Goal: Information Seeking & Learning: Learn about a topic

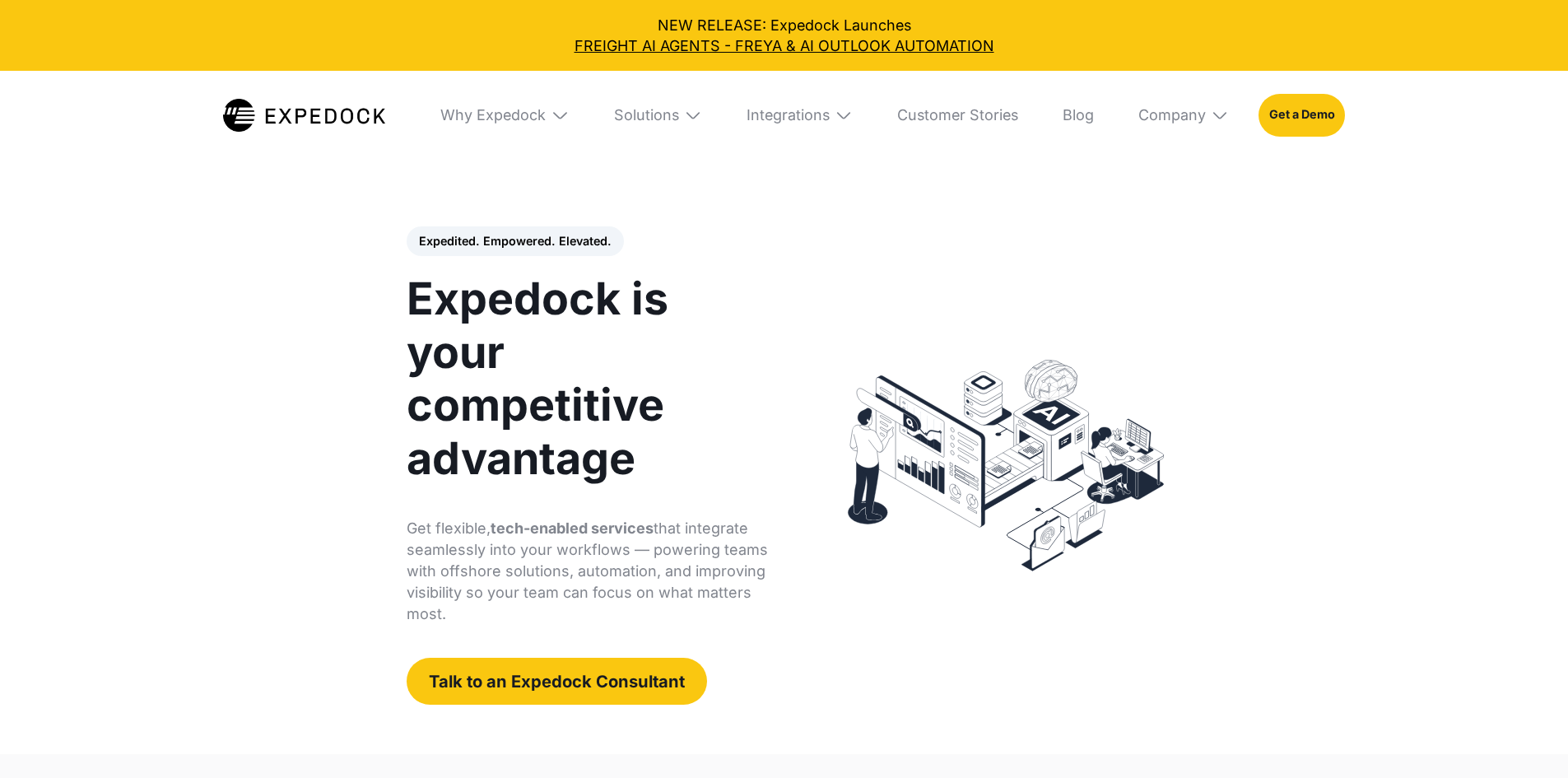
select select
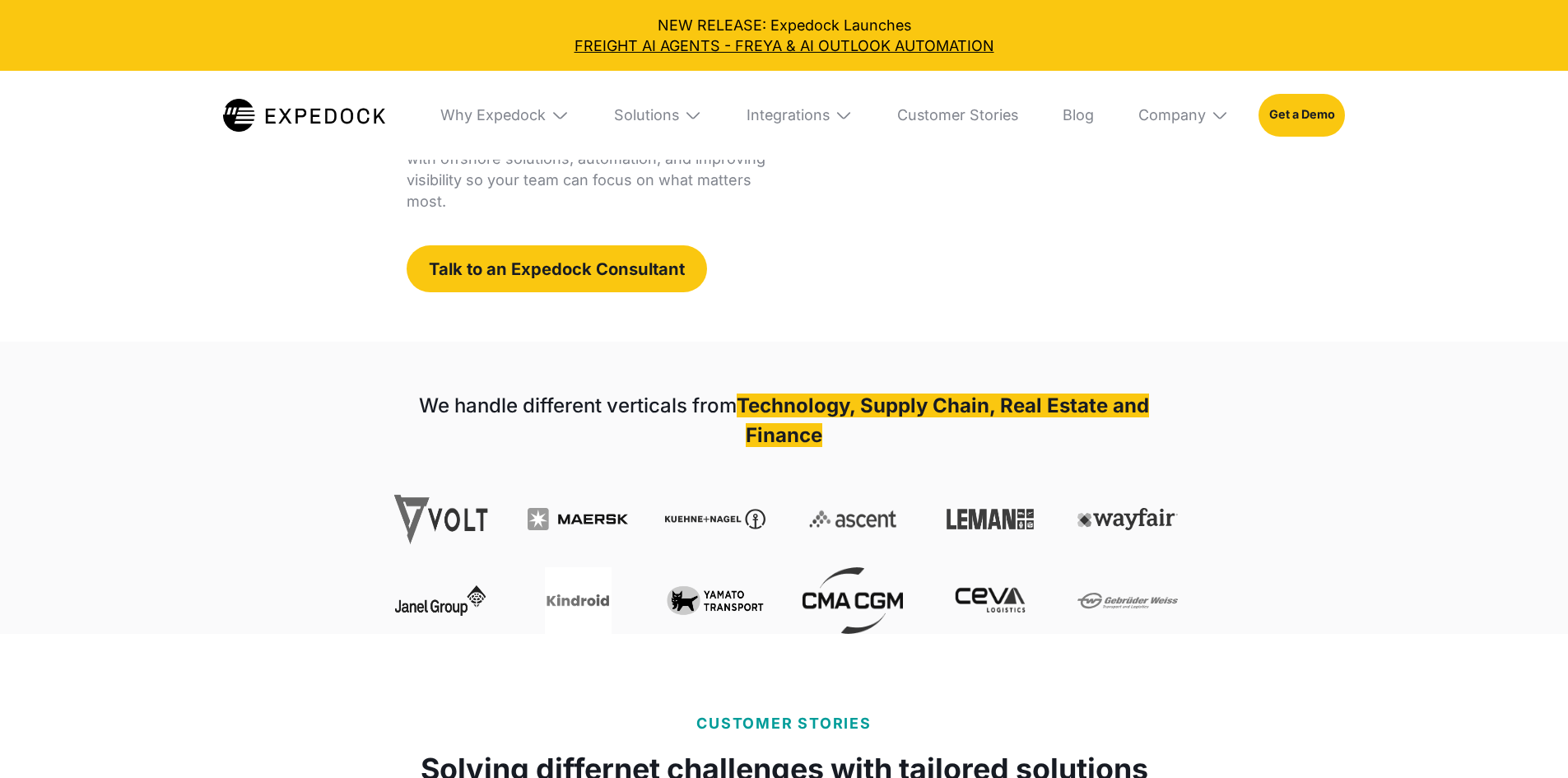
scroll to position [411, 0]
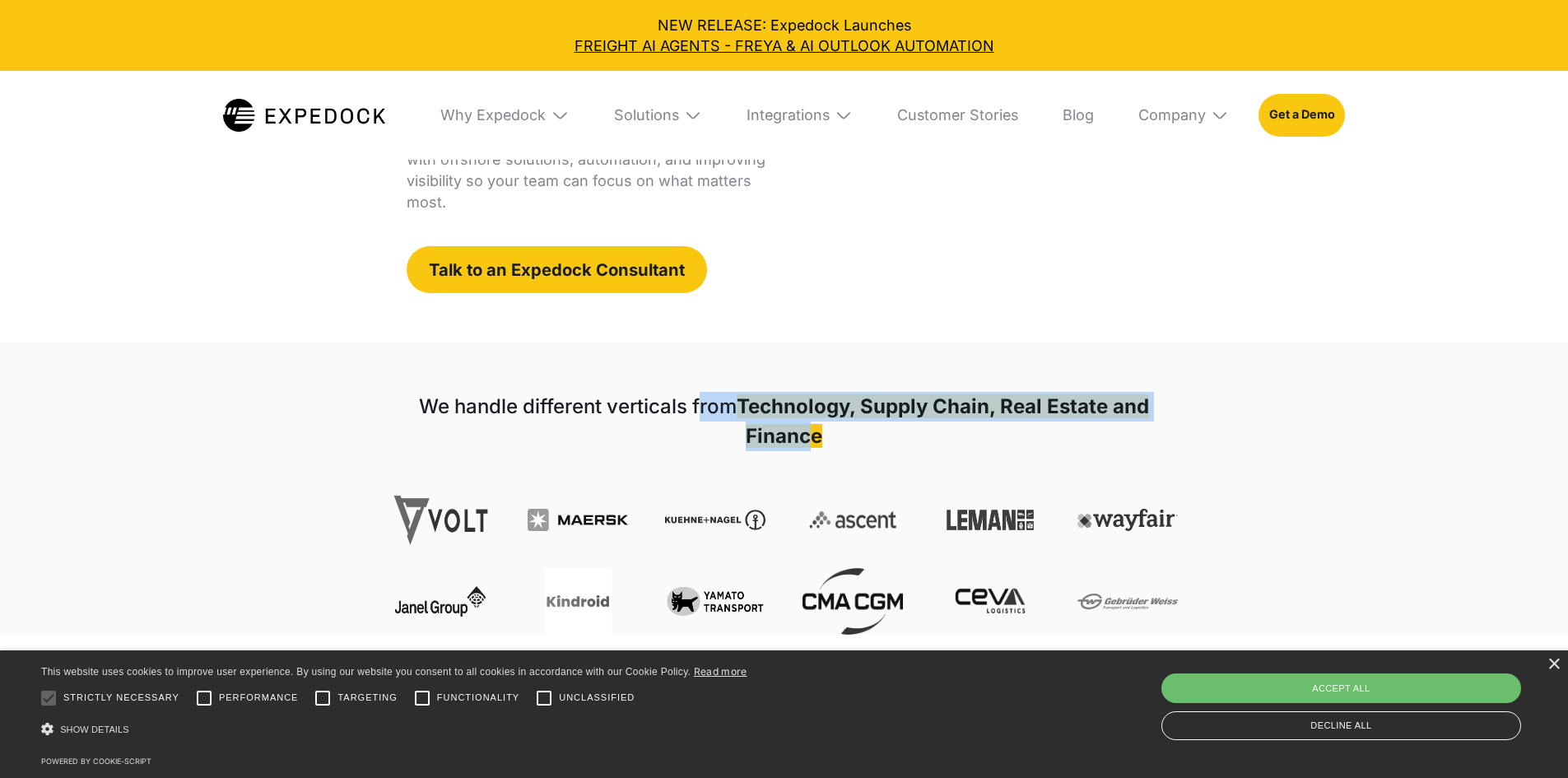
drag, startPoint x: 751, startPoint y: 361, endPoint x: 823, endPoint y: 389, distance: 77.3
click at [817, 392] on h1 "We handle different verticals from Technology, Supply Chain, Real Estate and Fi…" at bounding box center [784, 421] width 787 height 60
click at [926, 392] on div "We handle different verticals from Technology, Supply Chain, Real Estate and Fi…" at bounding box center [784, 513] width 787 height 242
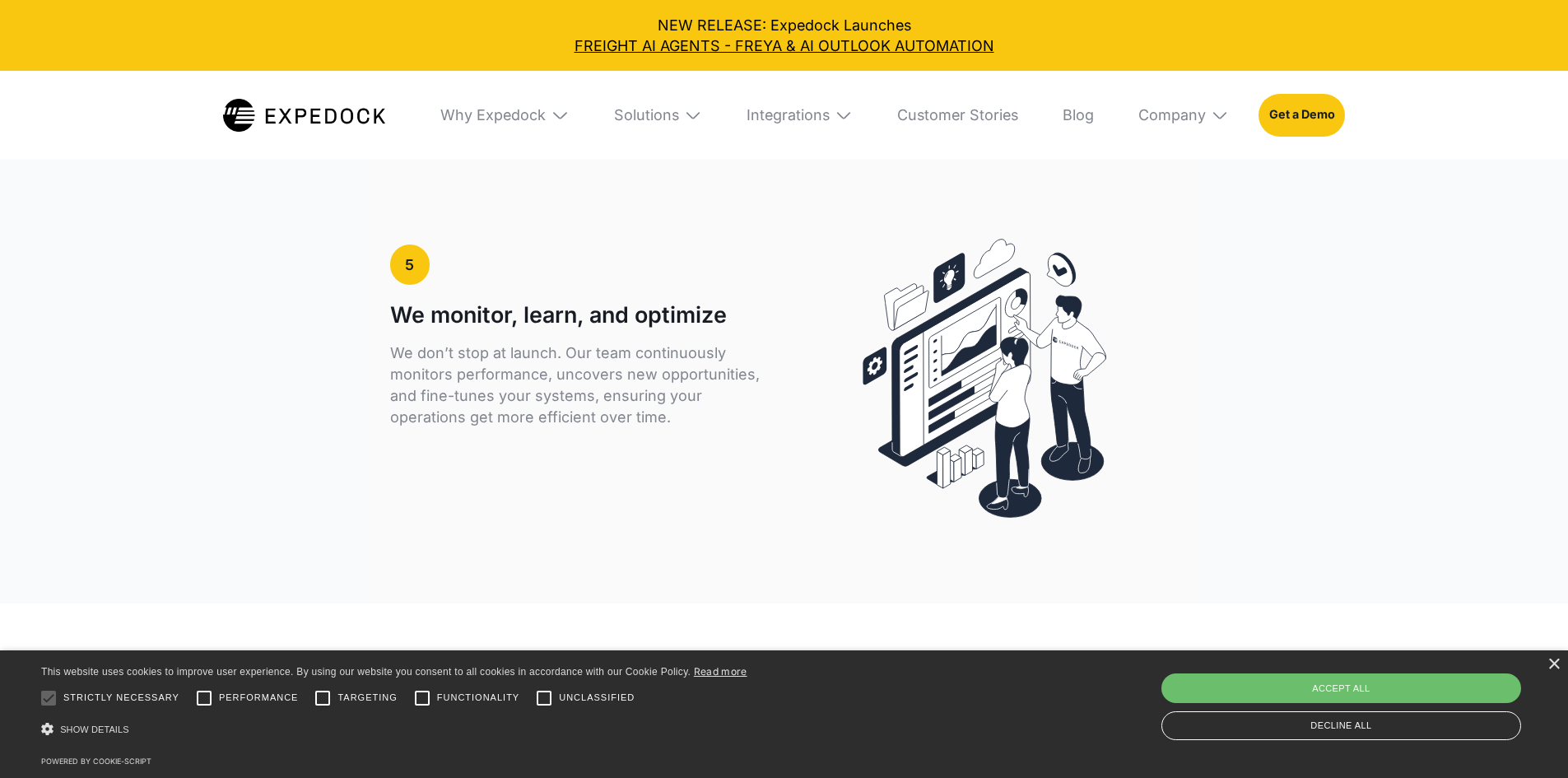
scroll to position [4446, 0]
click at [1553, 659] on div "×" at bounding box center [1553, 665] width 13 height 13
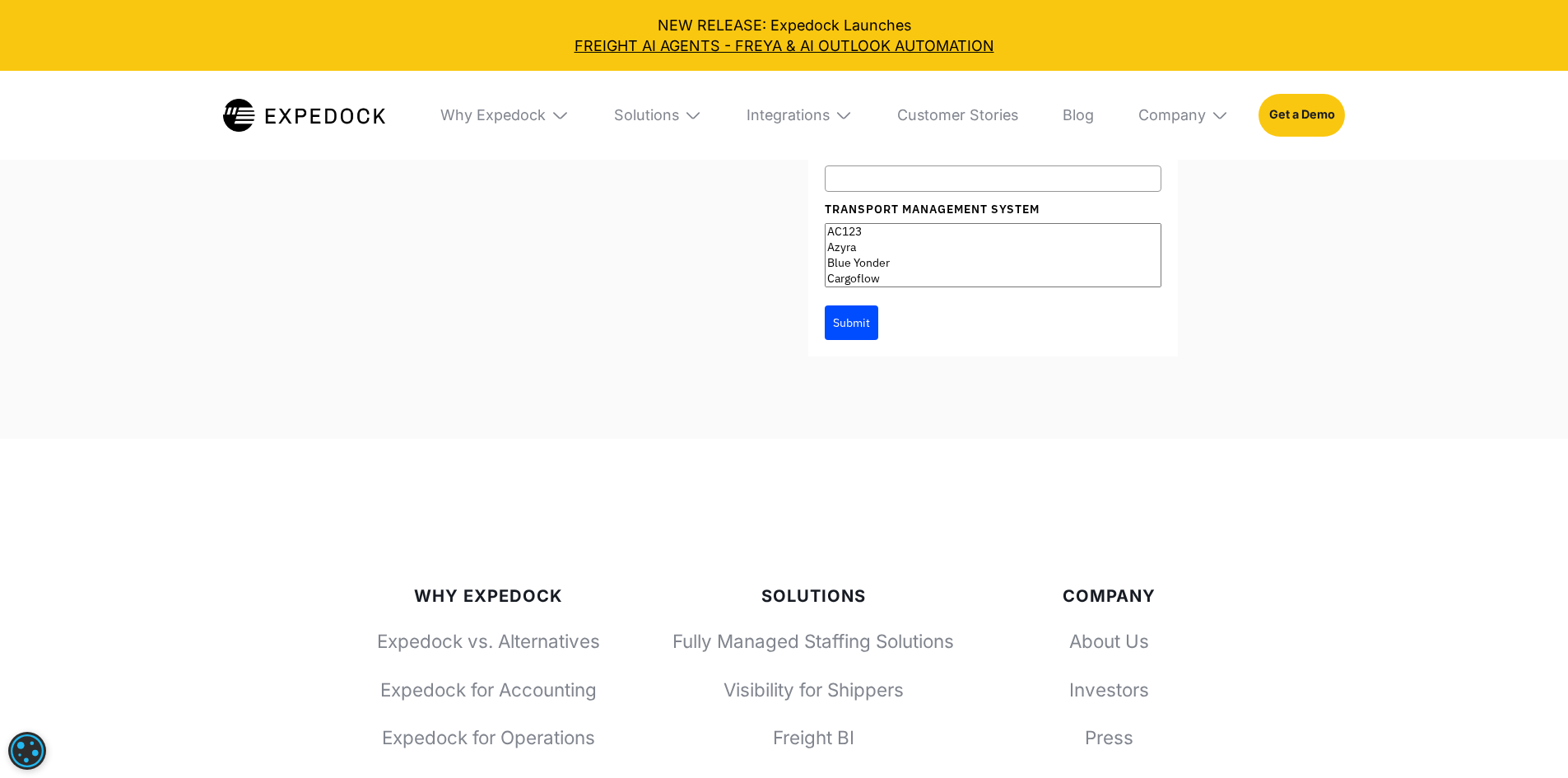
scroll to position [6011, 0]
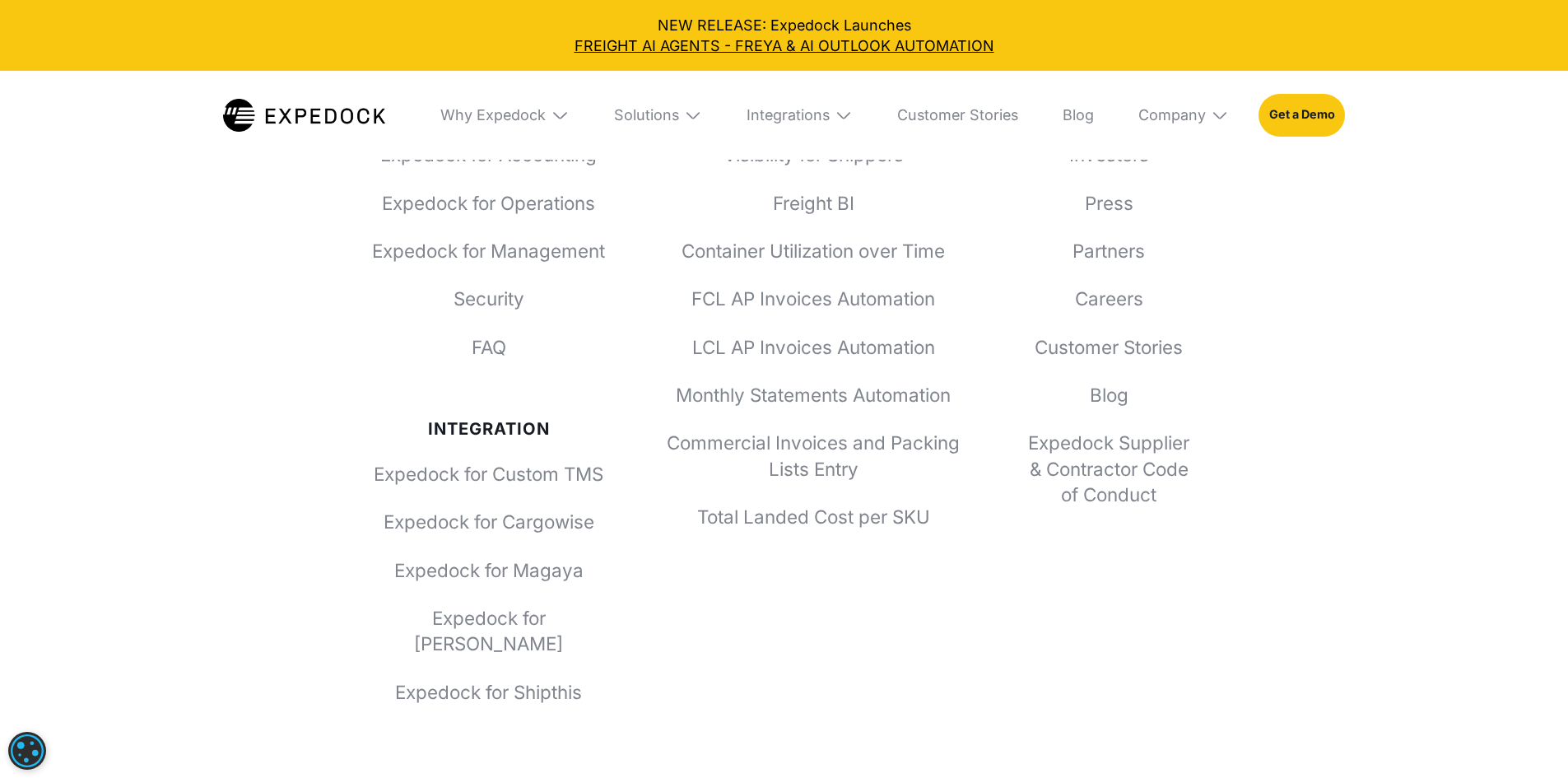
scroll to position [6867, 0]
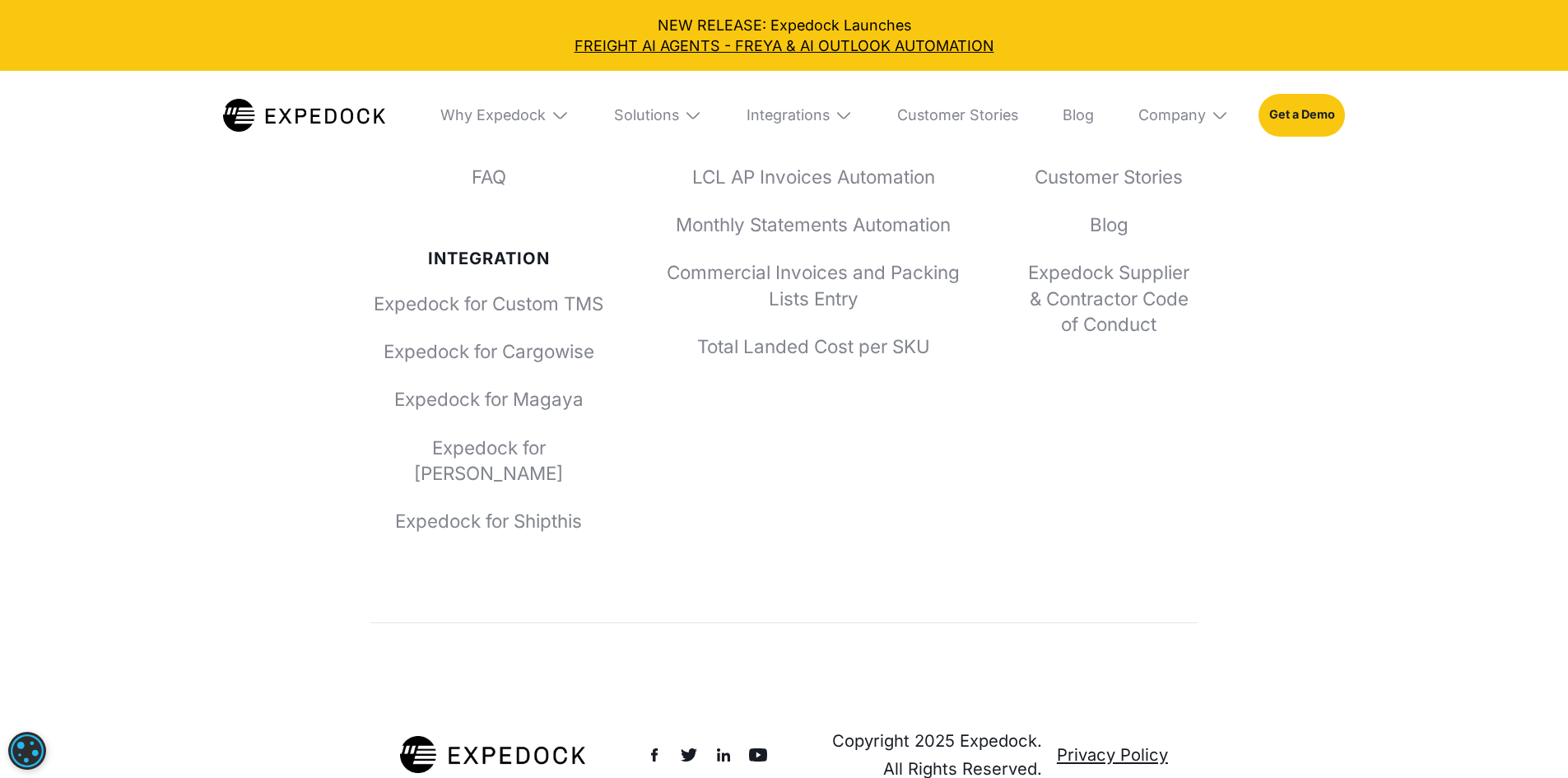
scroll to position [7122, 0]
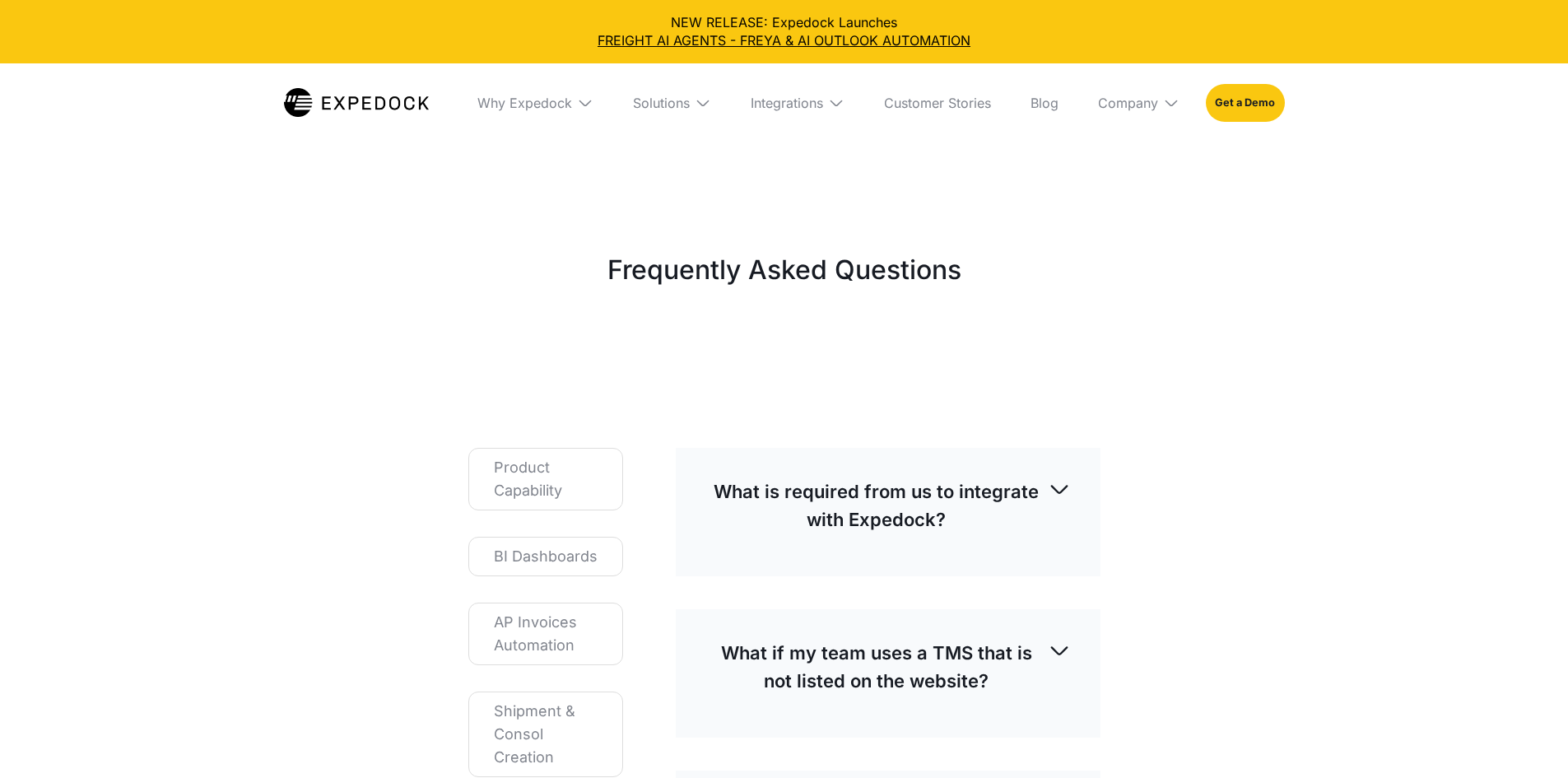
select select
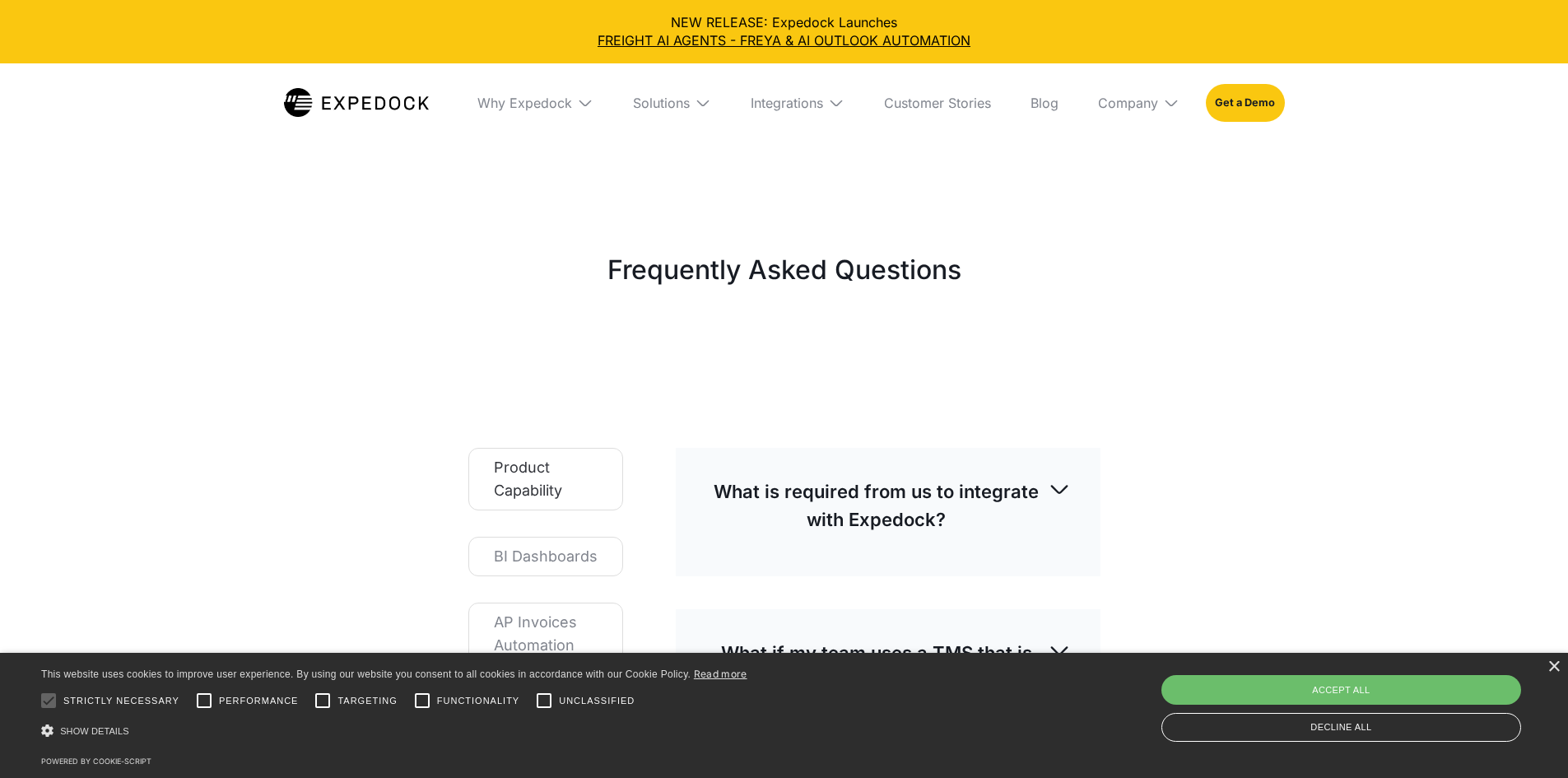
click at [575, 456] on div "Product Capability" at bounding box center [545, 479] width 104 height 46
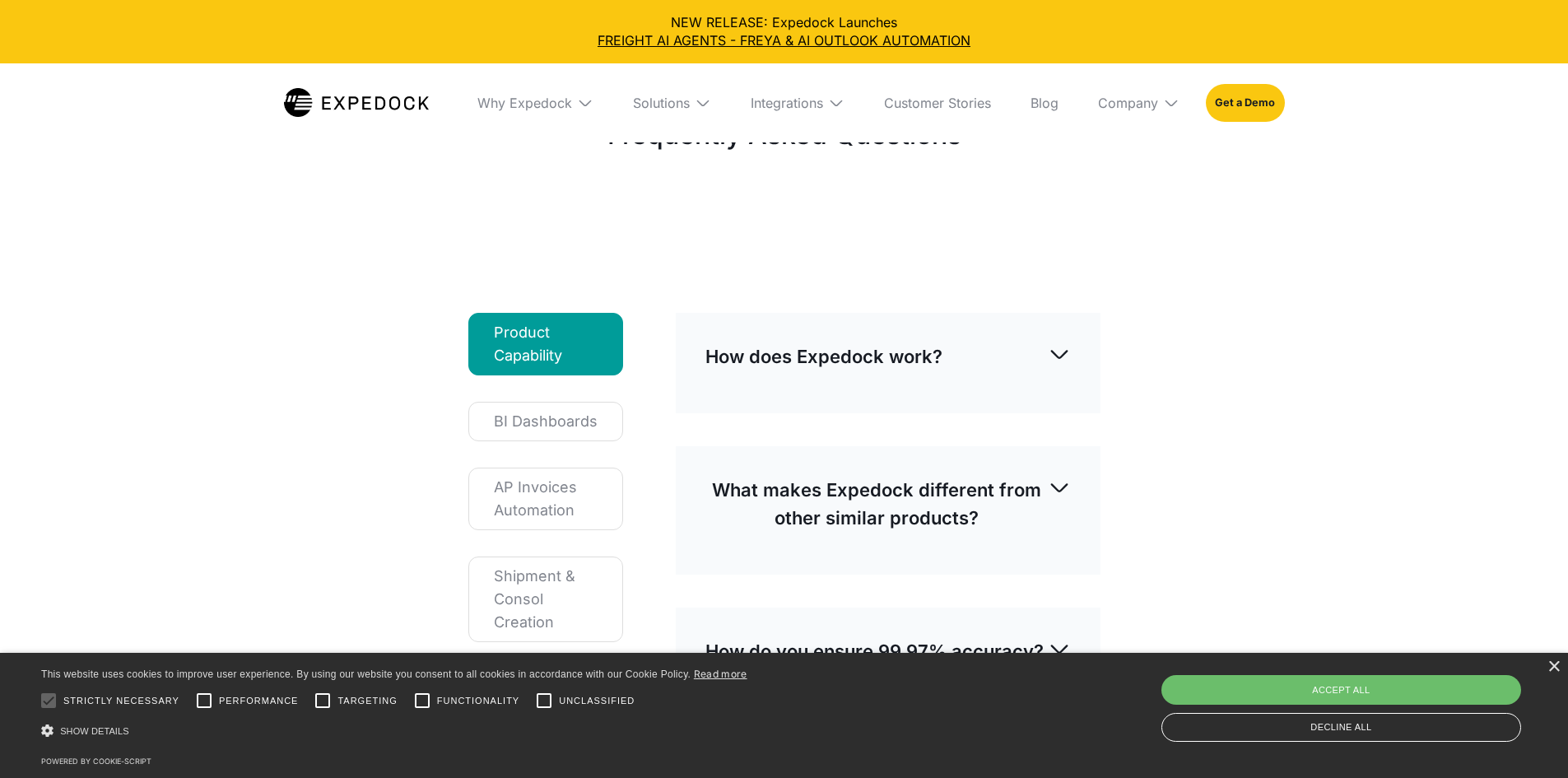
scroll to position [164, 0]
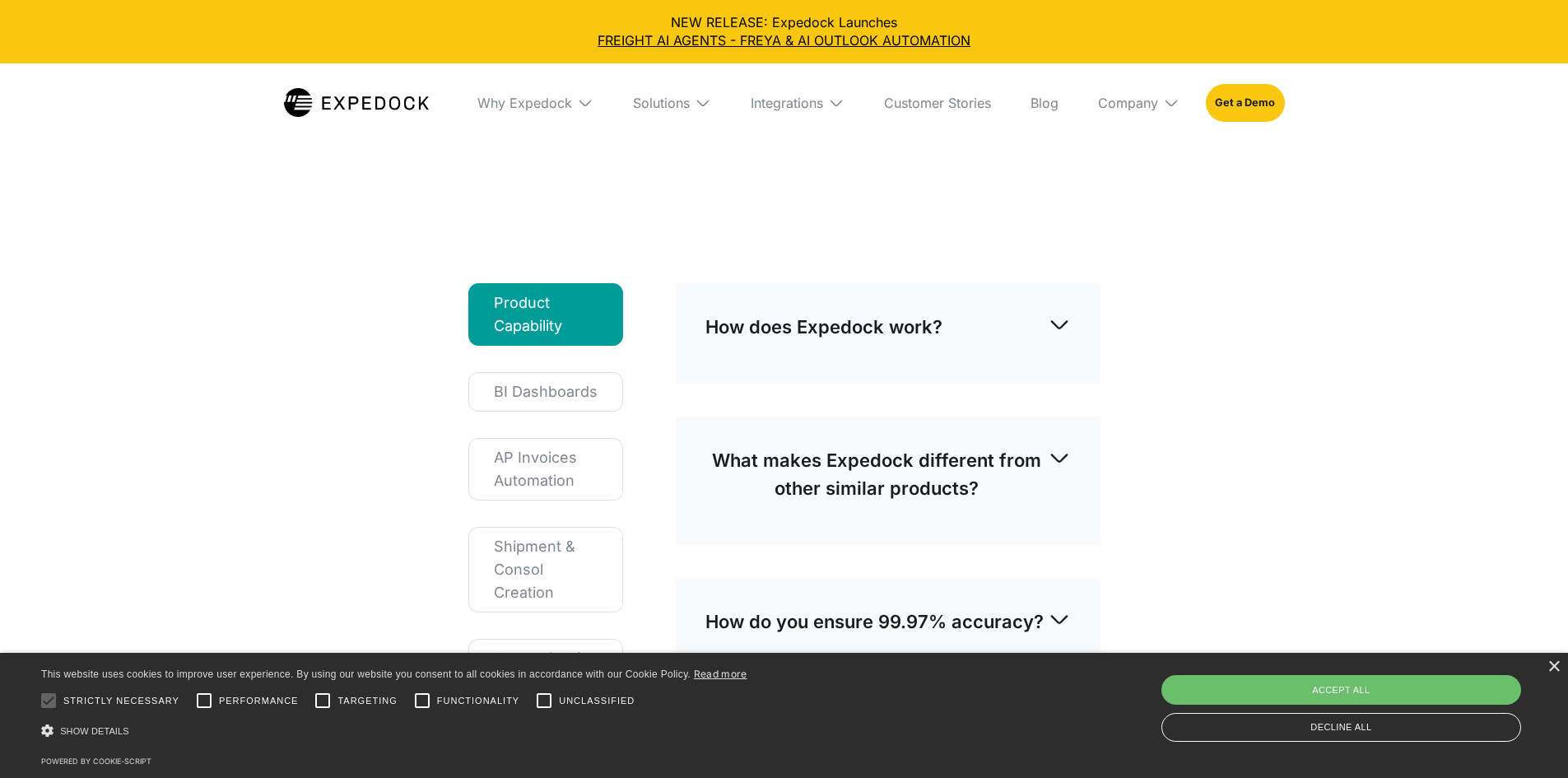
click at [578, 380] on div "BI Dashboards" at bounding box center [545, 392] width 104 height 23
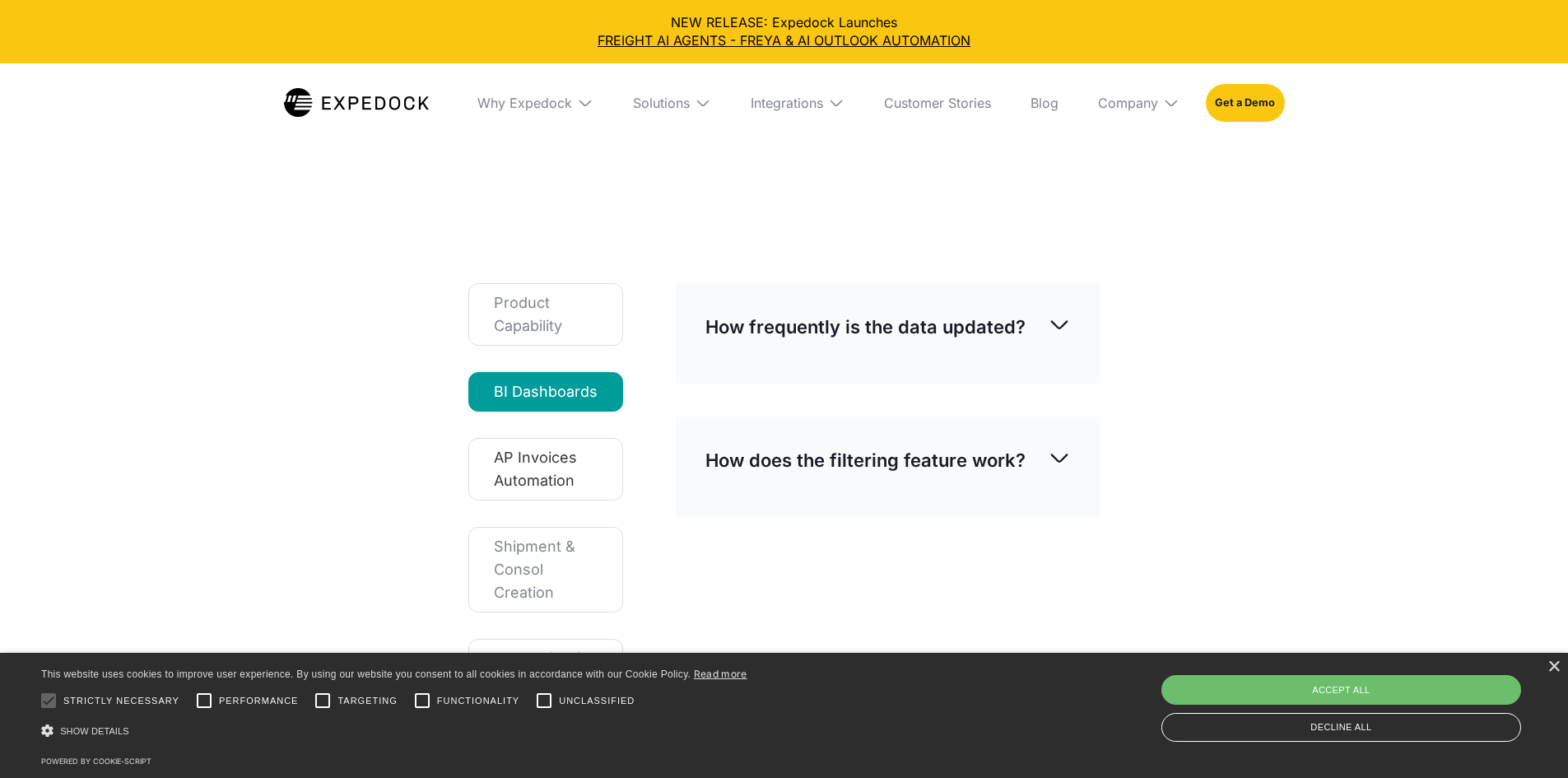
drag, startPoint x: 548, startPoint y: 445, endPoint x: 575, endPoint y: 335, distance: 113.3
click at [547, 444] on link "AP Invoices Automation" at bounding box center [545, 469] width 154 height 63
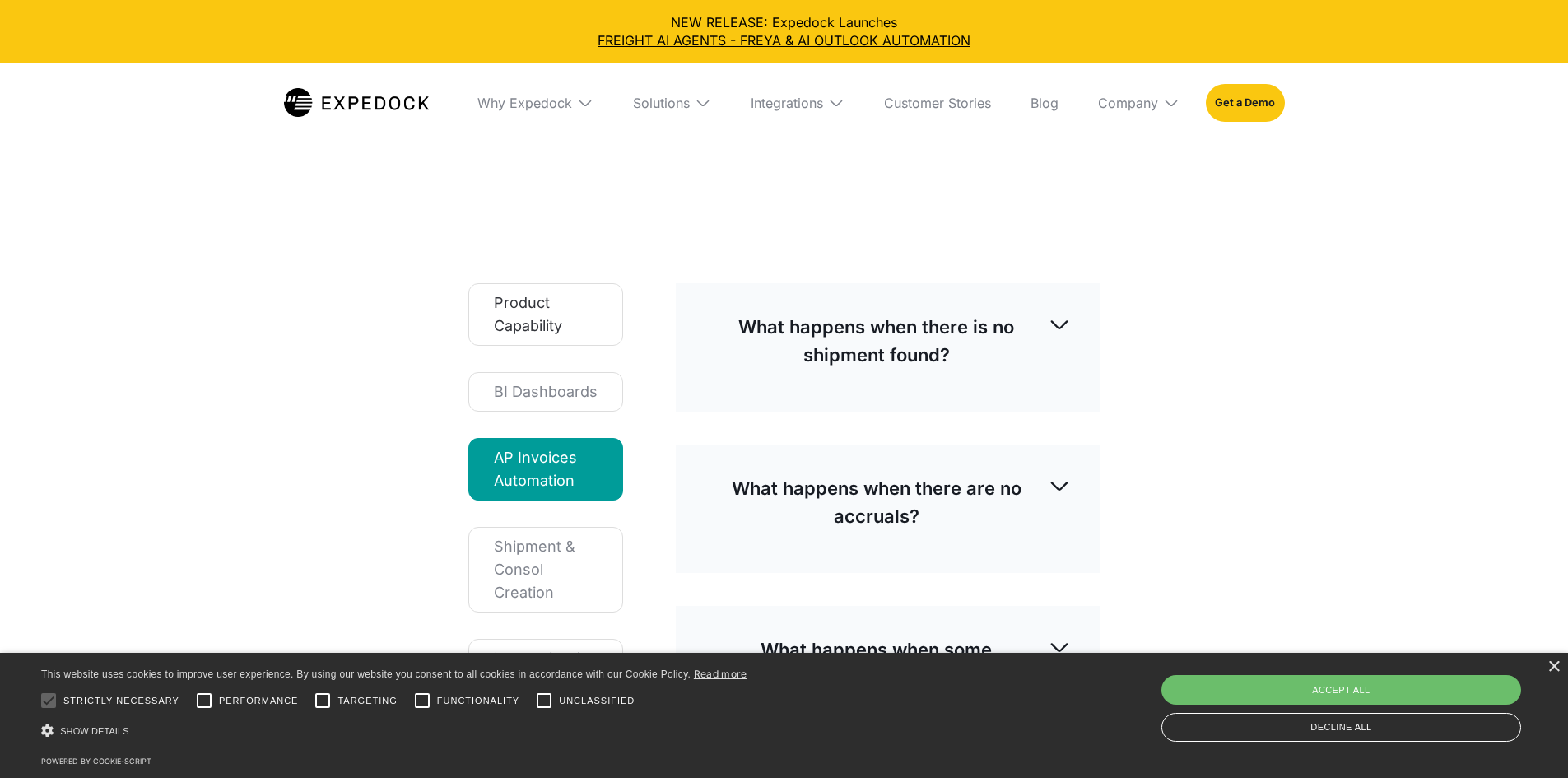
click at [586, 291] on div "Product Capability" at bounding box center [545, 314] width 104 height 46
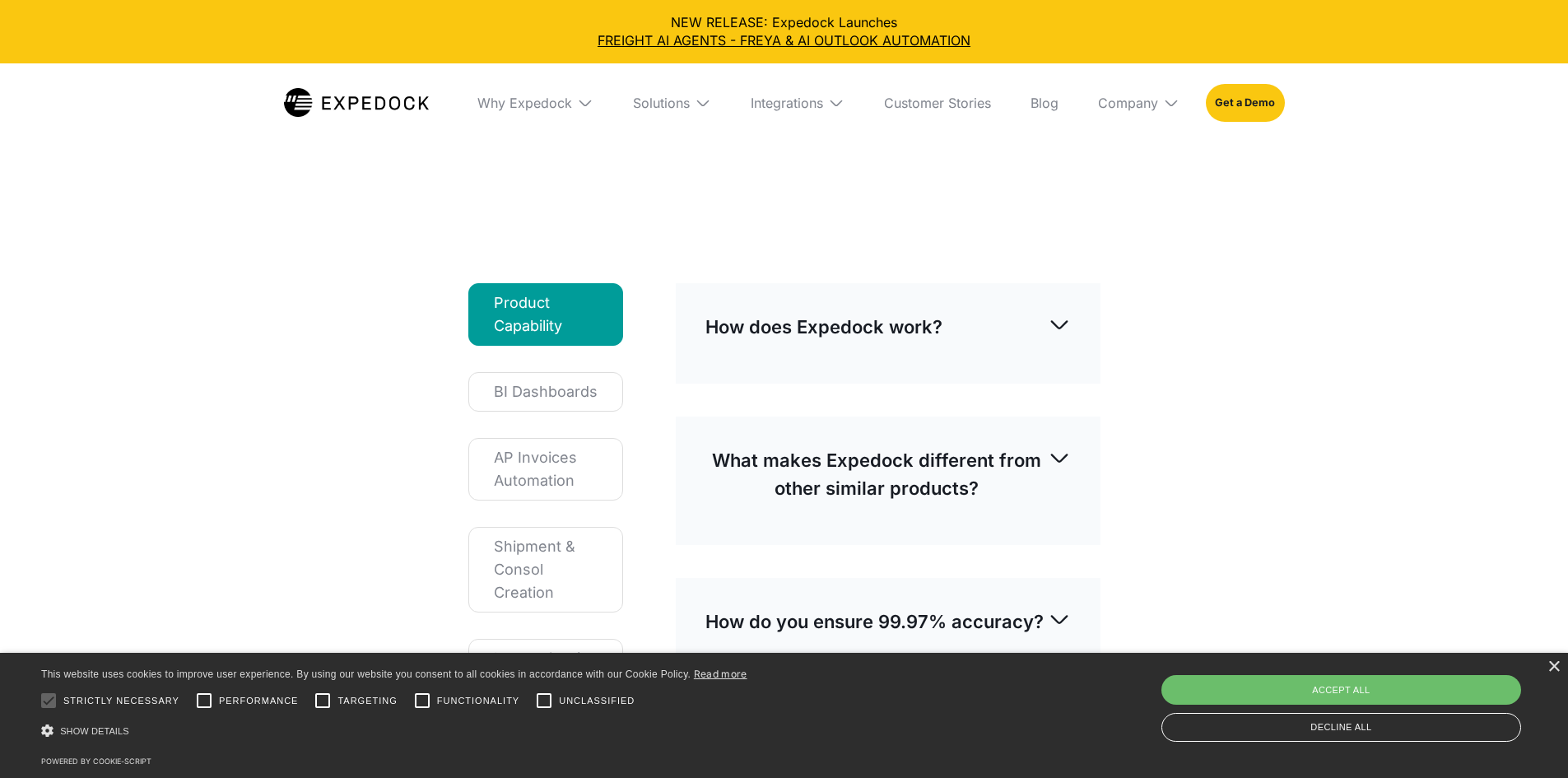
click at [928, 300] on div "How does Expedock work?" at bounding box center [888, 327] width 365 height 55
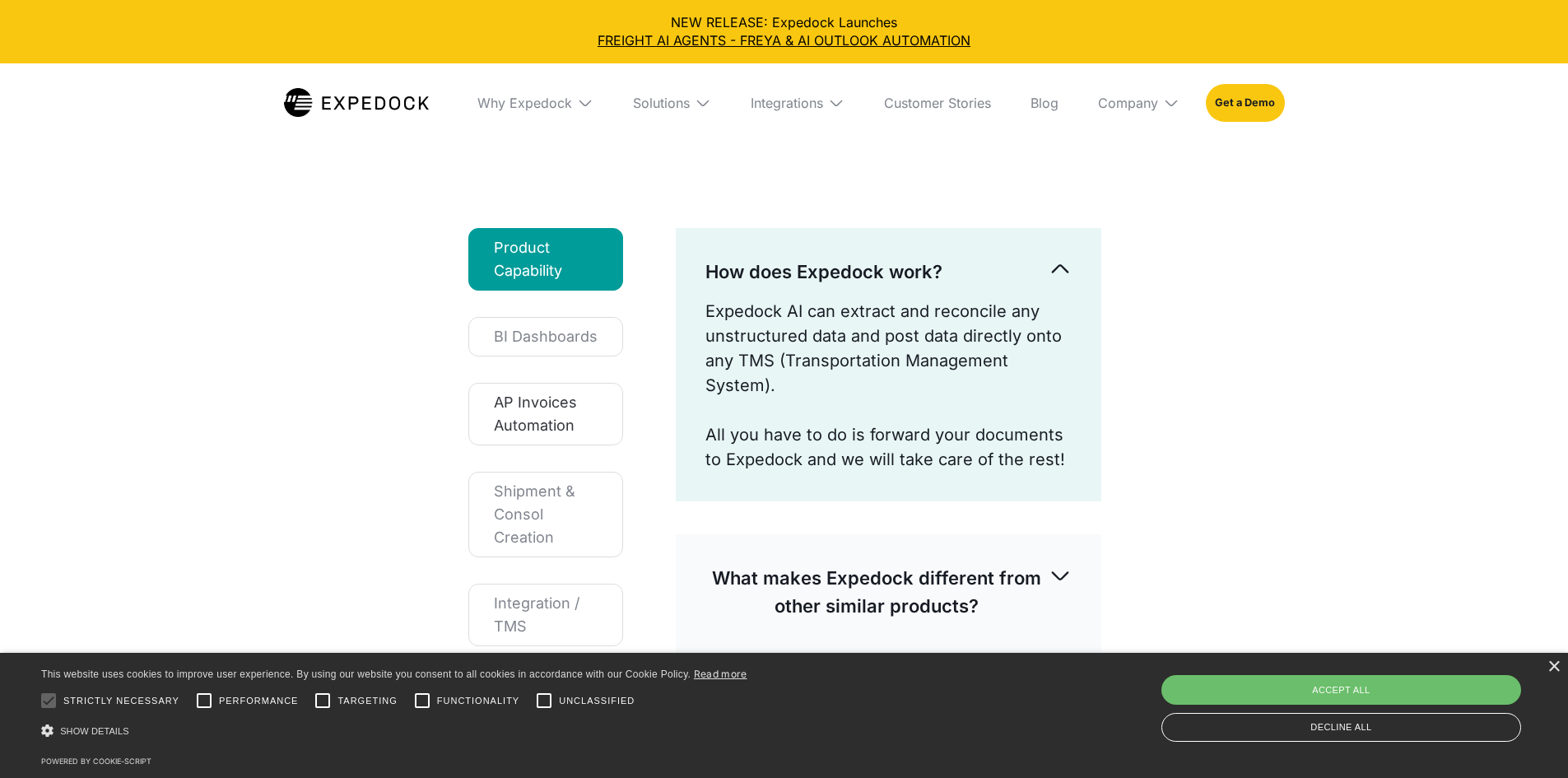
scroll to position [247, 0]
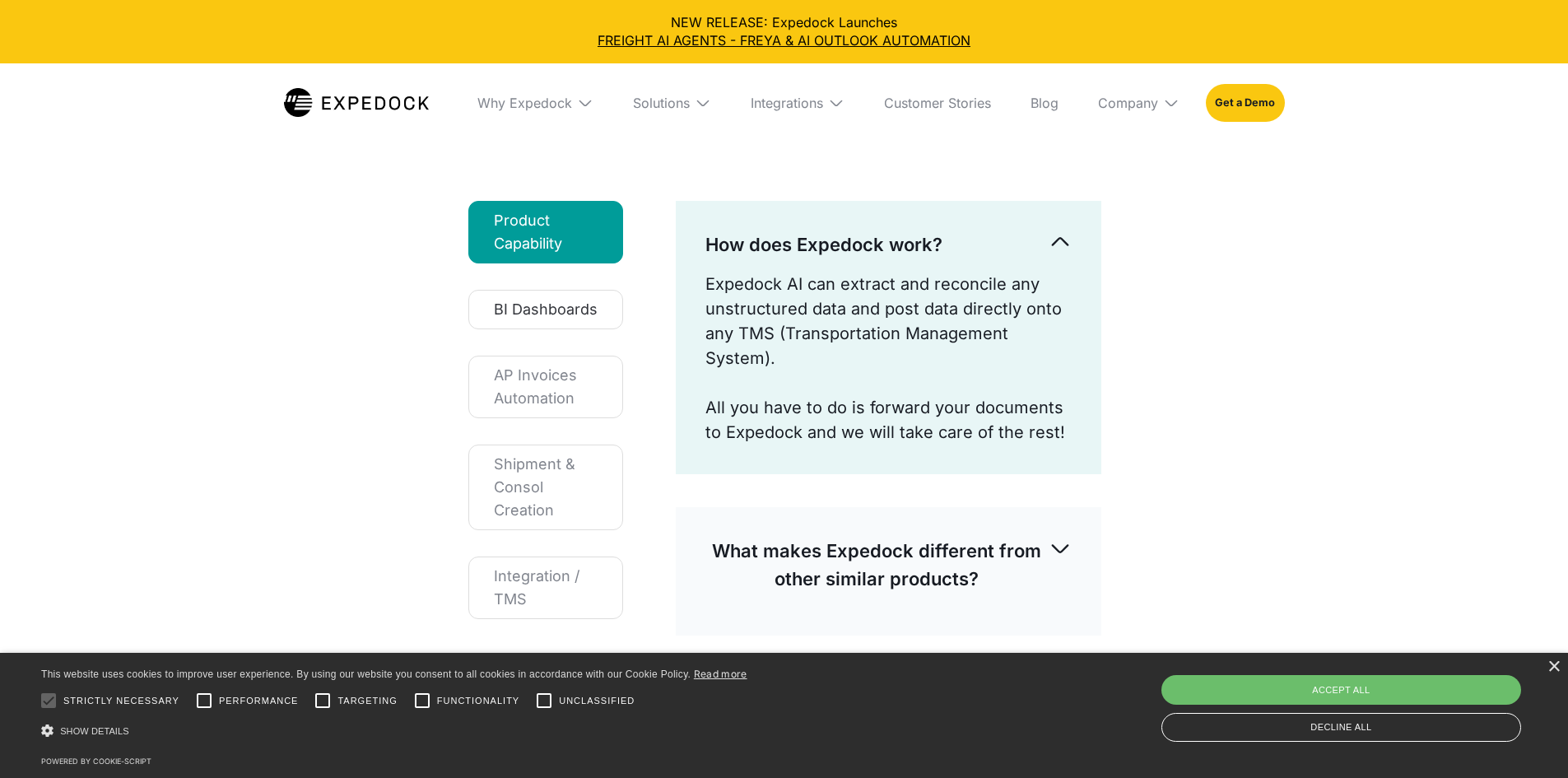
click at [572, 298] on div "BI Dashboards" at bounding box center [545, 310] width 104 height 23
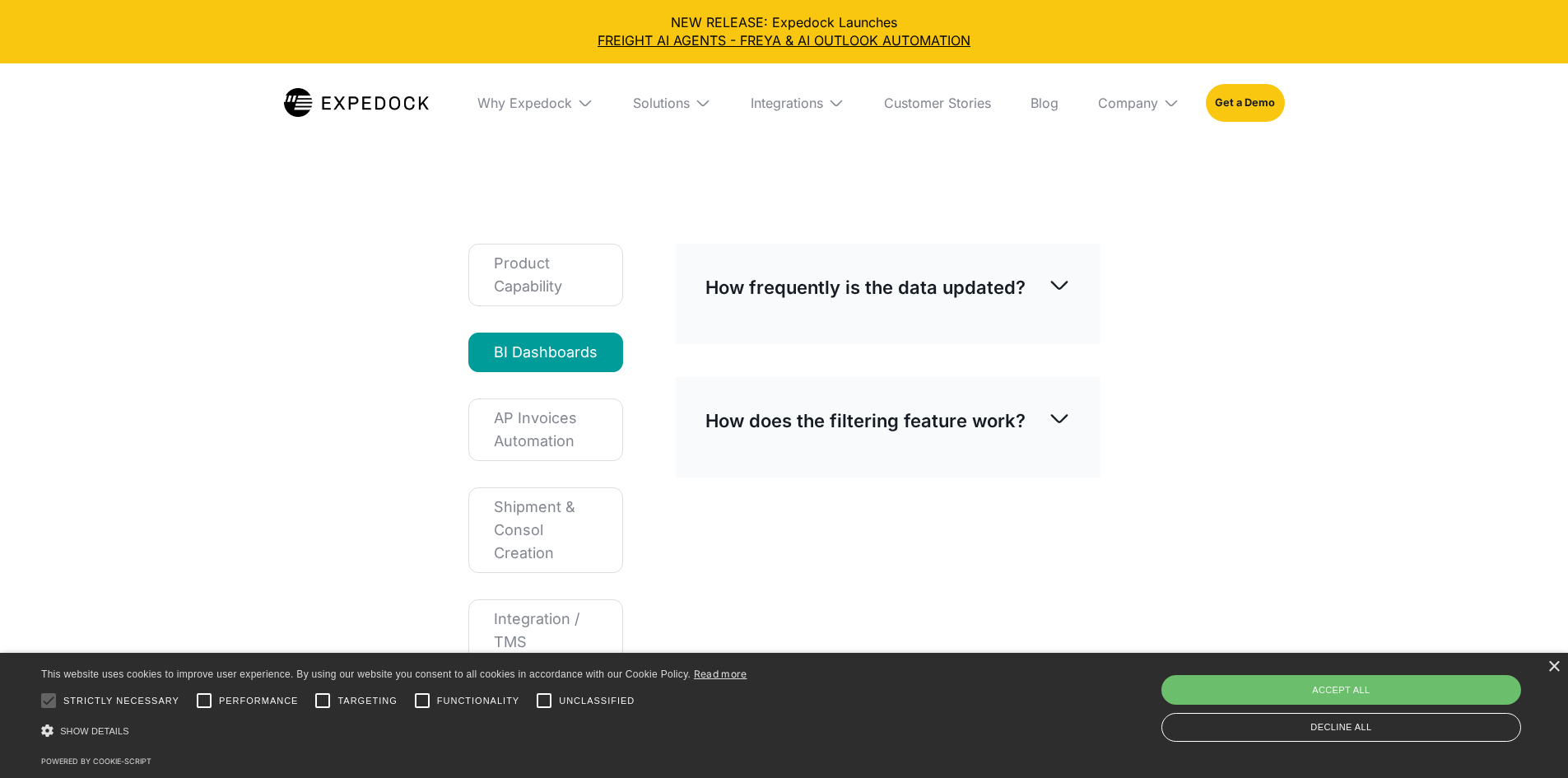
scroll to position [164, 0]
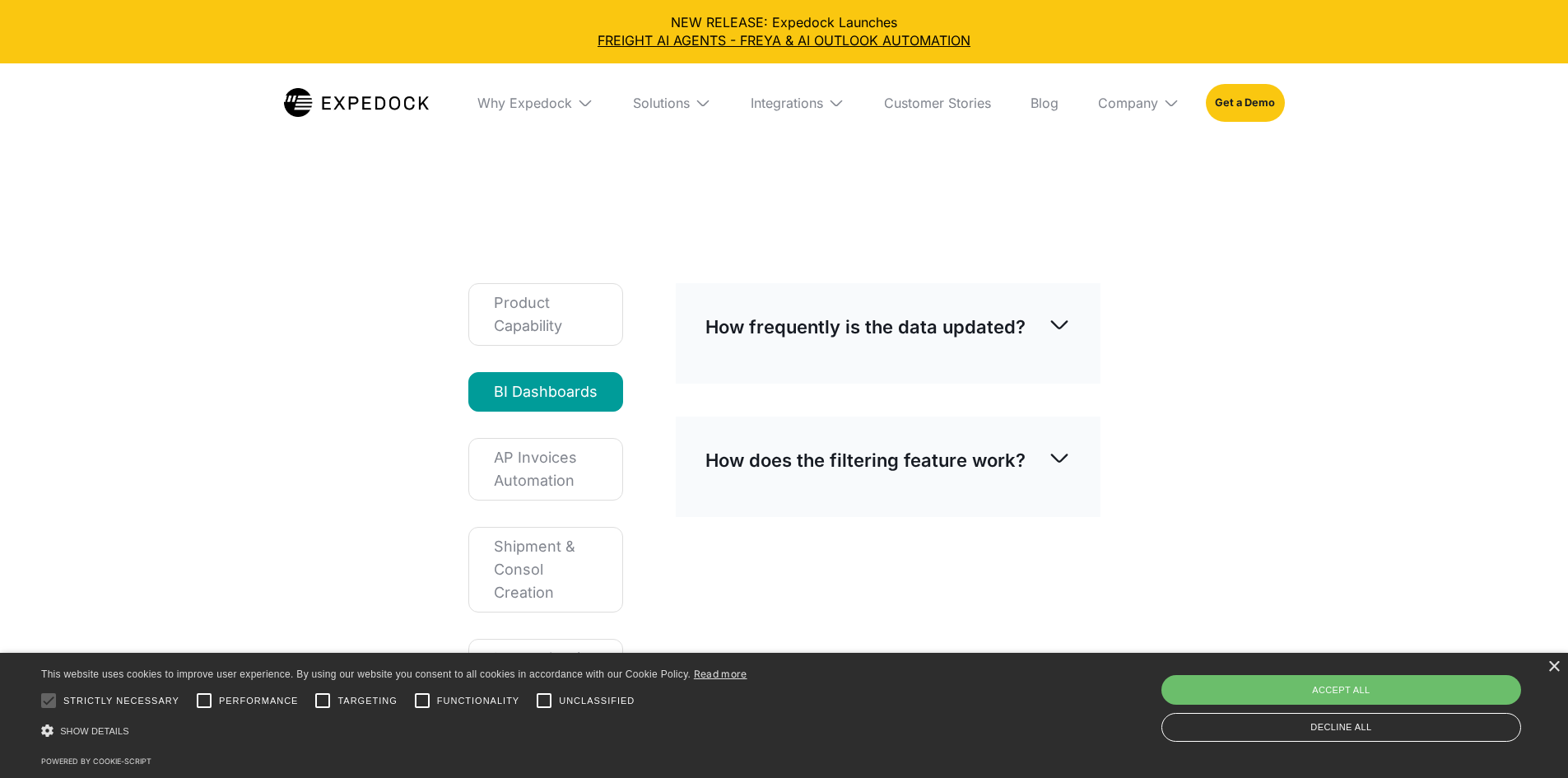
click at [818, 313] on p "How frequently is the data updated?" at bounding box center [866, 326] width 320 height 28
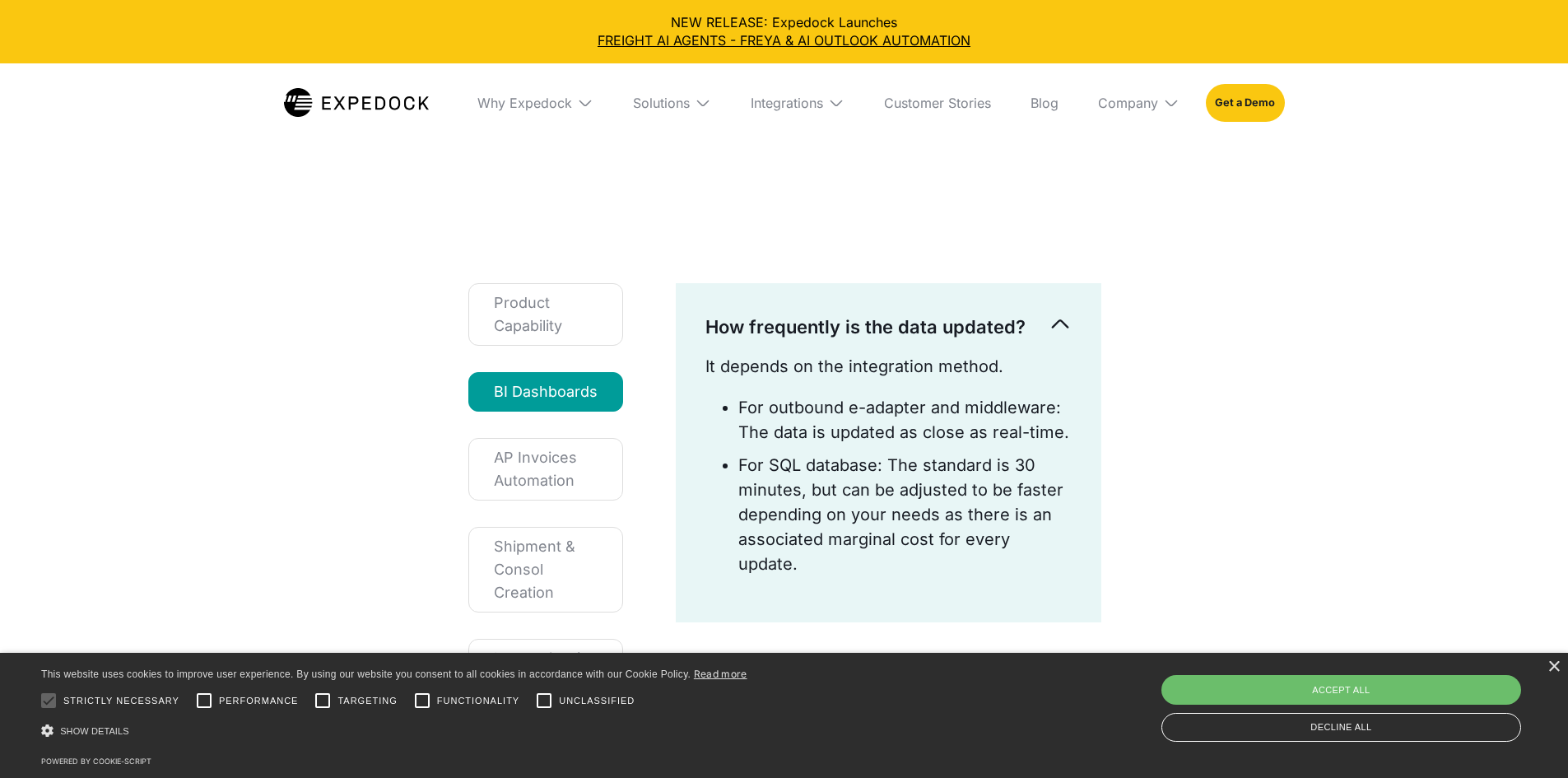
click at [868, 313] on p "How frequently is the data updated?" at bounding box center [866, 326] width 320 height 28
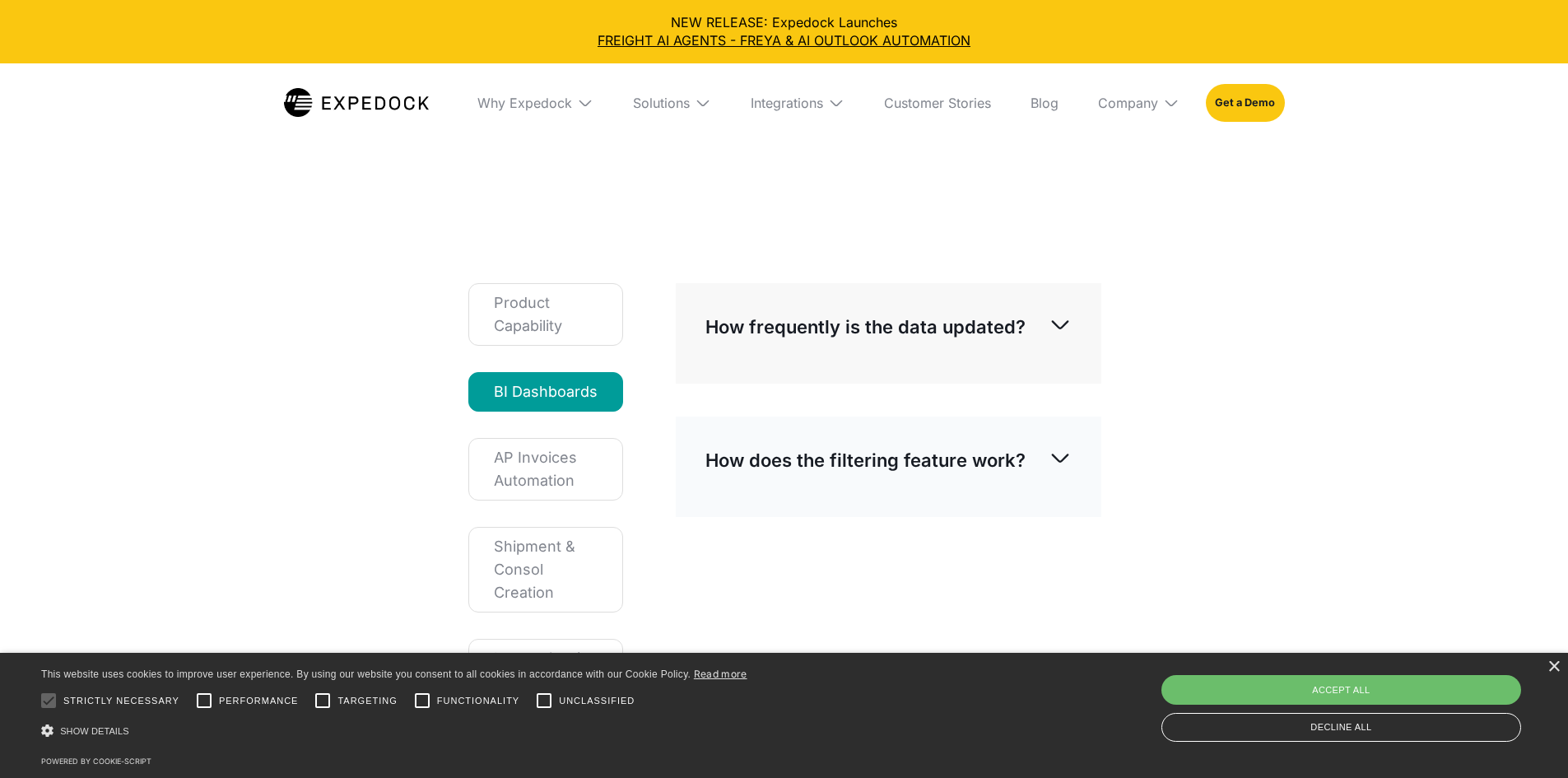
click at [1013, 433] on div "How does the filtering feature work?" at bounding box center [889, 460] width 367 height 55
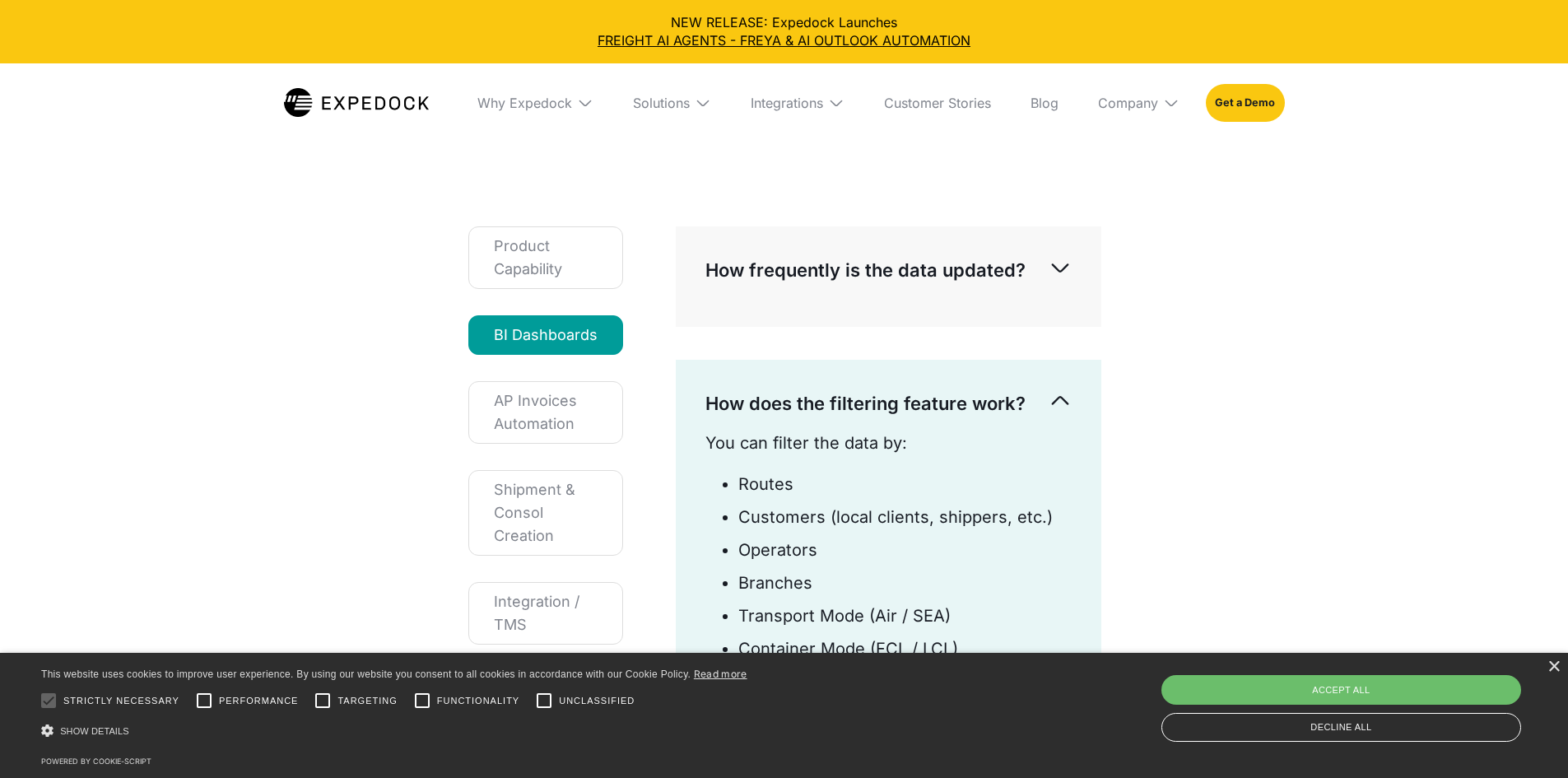
scroll to position [329, 0]
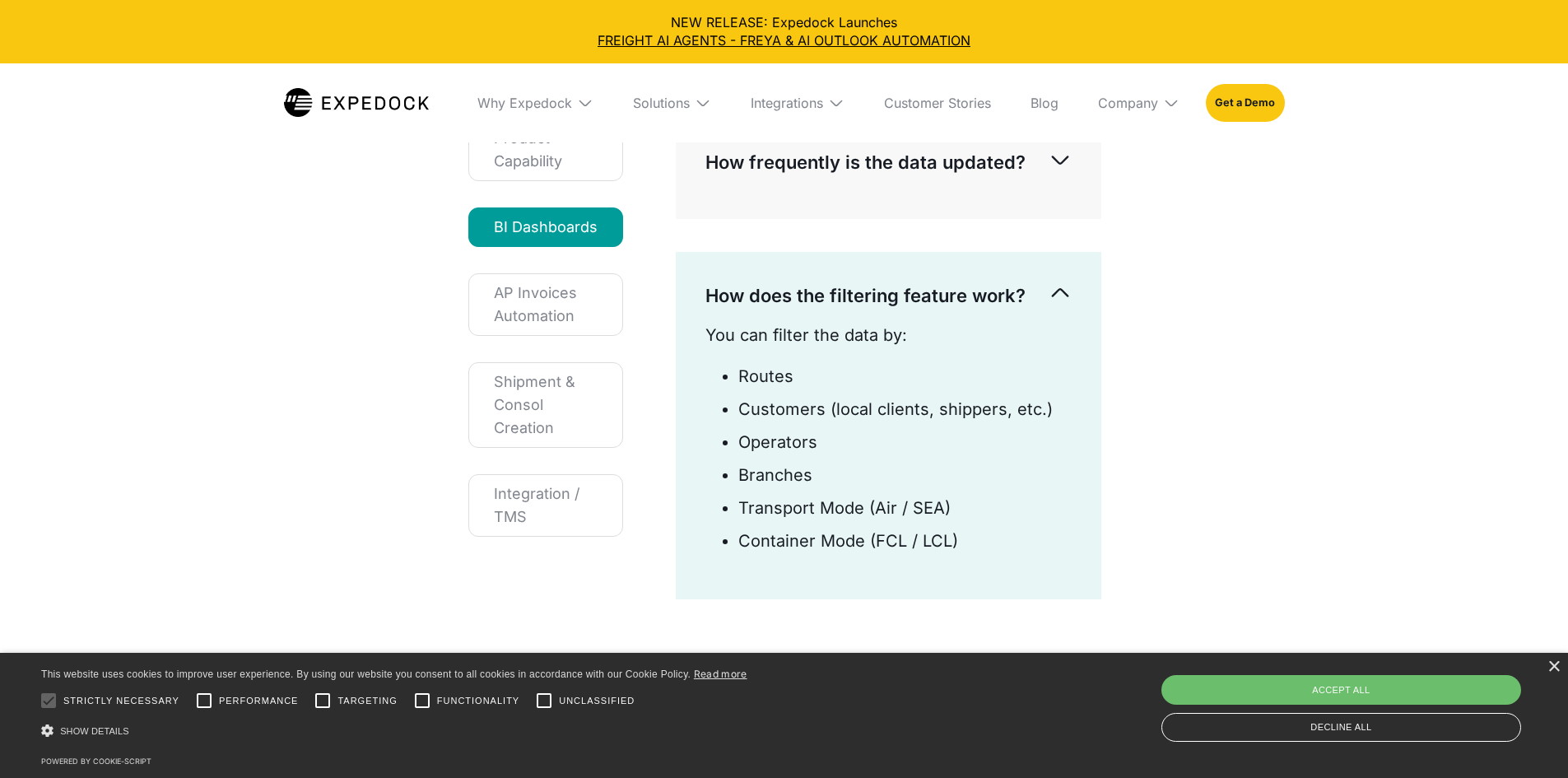
click at [1030, 269] on div "How does the filtering feature work?" at bounding box center [889, 296] width 367 height 55
